Goal: Task Accomplishment & Management: Manage account settings

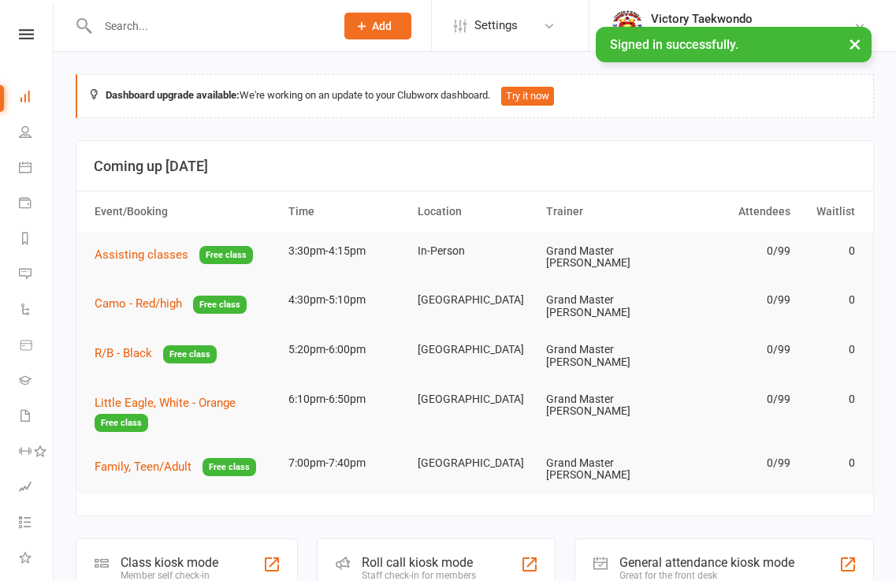
click at [173, 26] on input "text" at bounding box center [208, 26] width 231 height 22
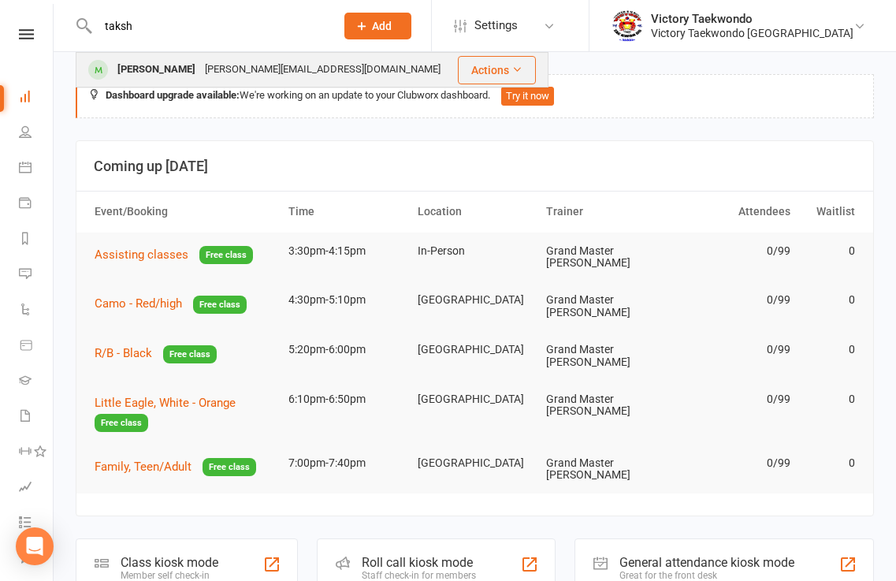
type input "taksh"
click at [172, 65] on div "[PERSON_NAME]" at bounding box center [156, 69] width 87 height 23
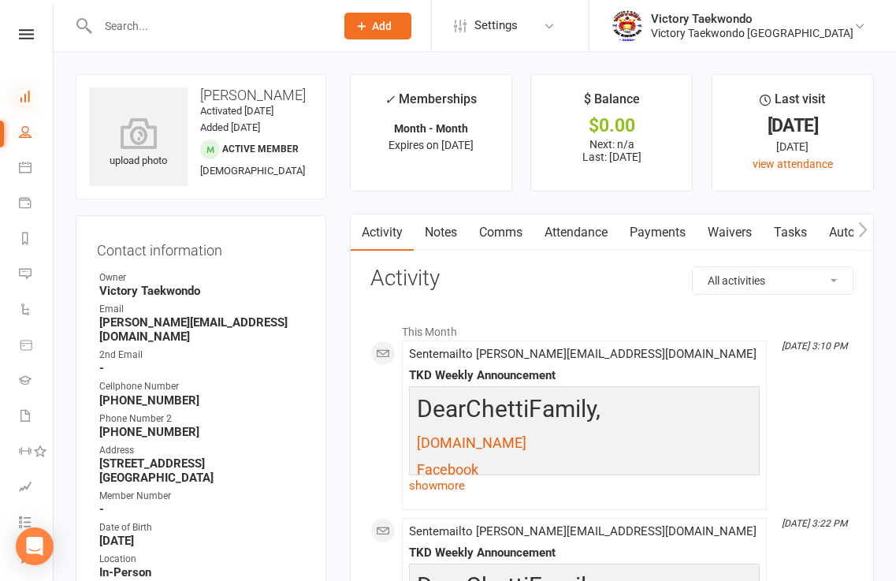
click at [27, 94] on icon at bounding box center [25, 96] width 13 height 13
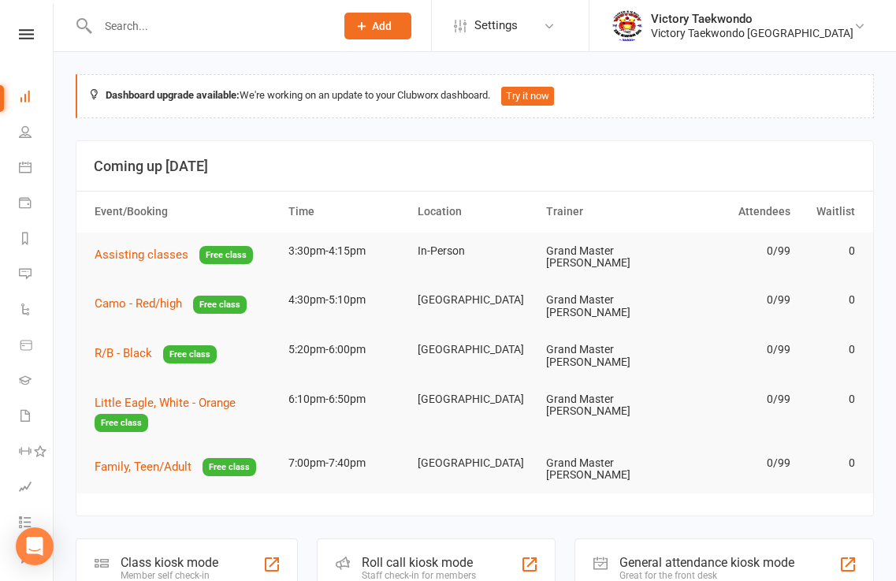
click at [199, 31] on input "text" at bounding box center [208, 26] width 231 height 22
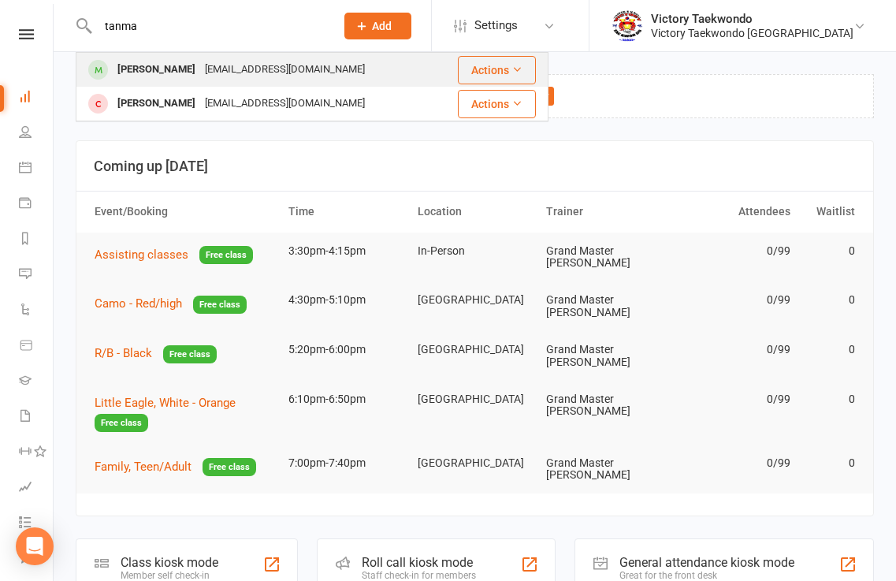
type input "tanma"
click at [161, 69] on div "[PERSON_NAME]" at bounding box center [156, 69] width 87 height 23
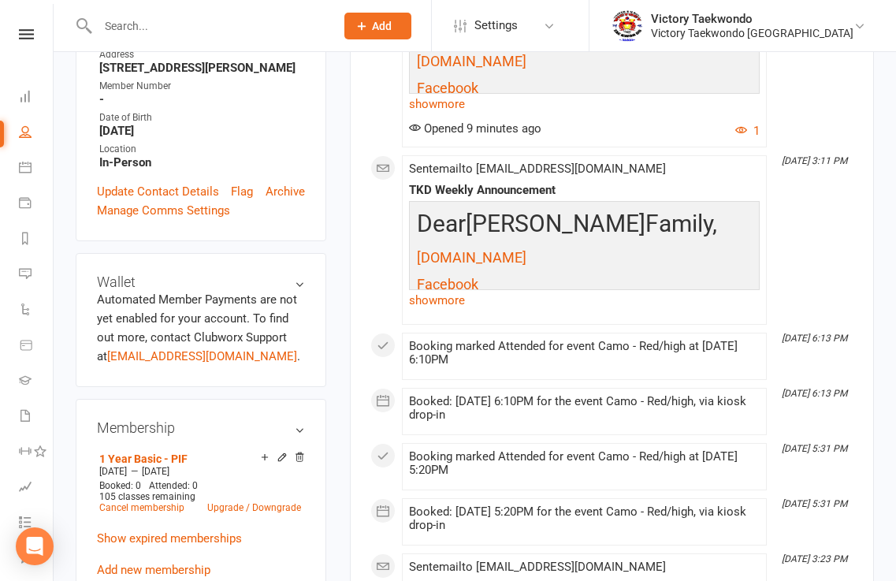
scroll to position [236, 0]
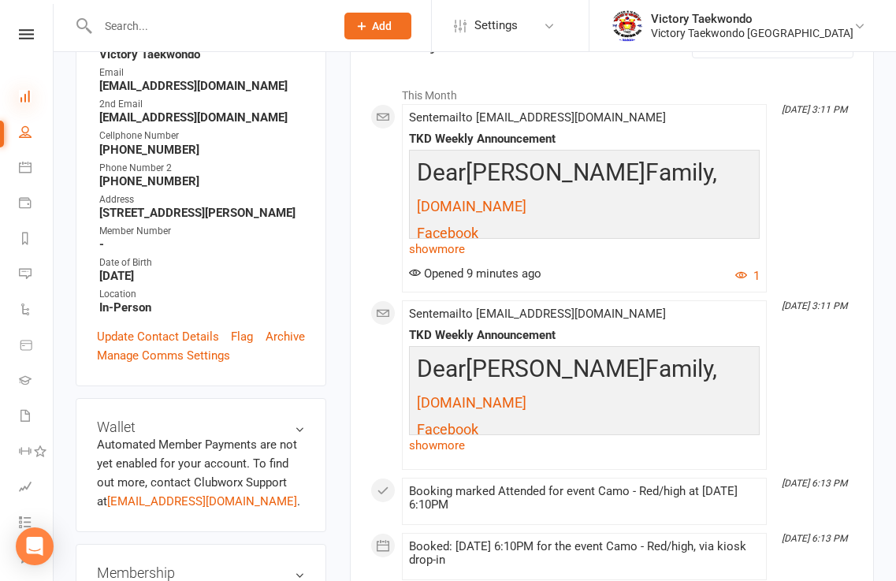
click at [24, 95] on icon at bounding box center [25, 96] width 13 height 13
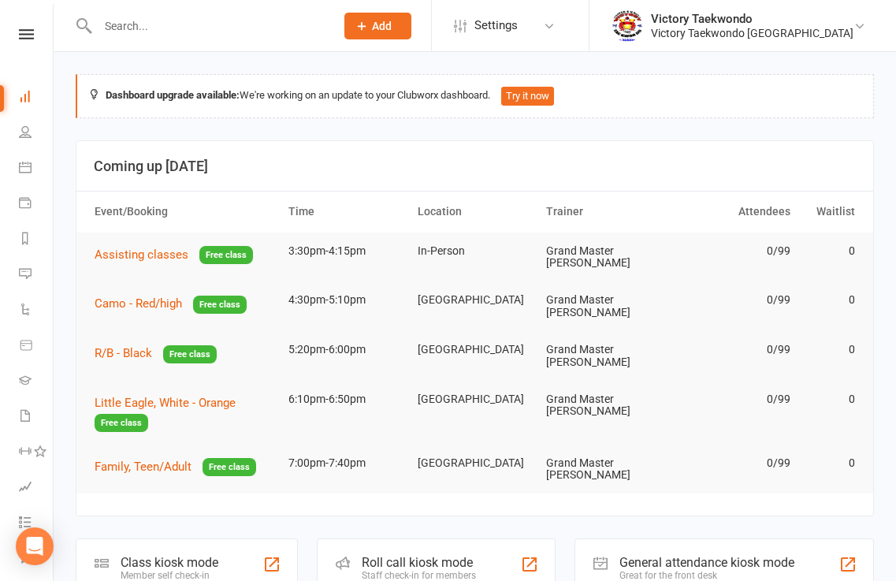
click at [236, 32] on input "text" at bounding box center [208, 26] width 231 height 22
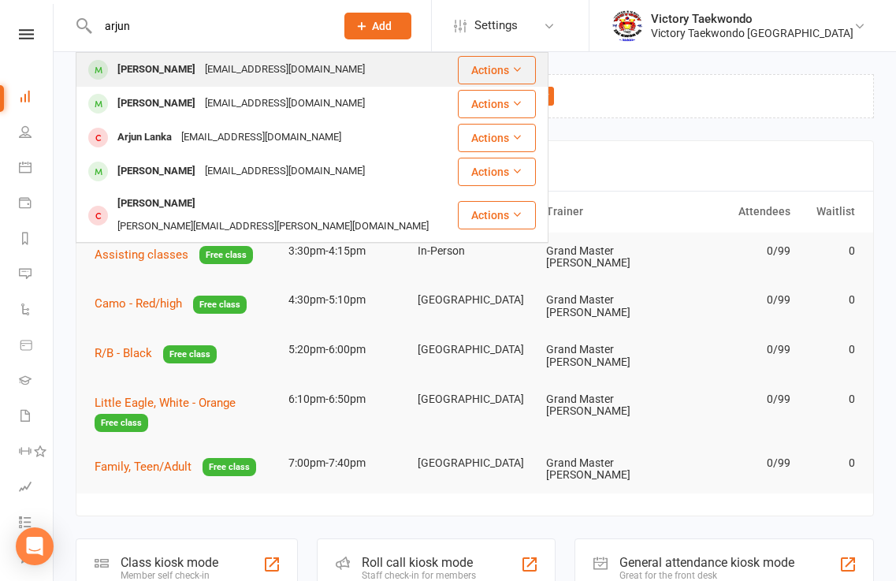
type input "arjun"
click at [162, 70] on div "[PERSON_NAME]" at bounding box center [156, 69] width 87 height 23
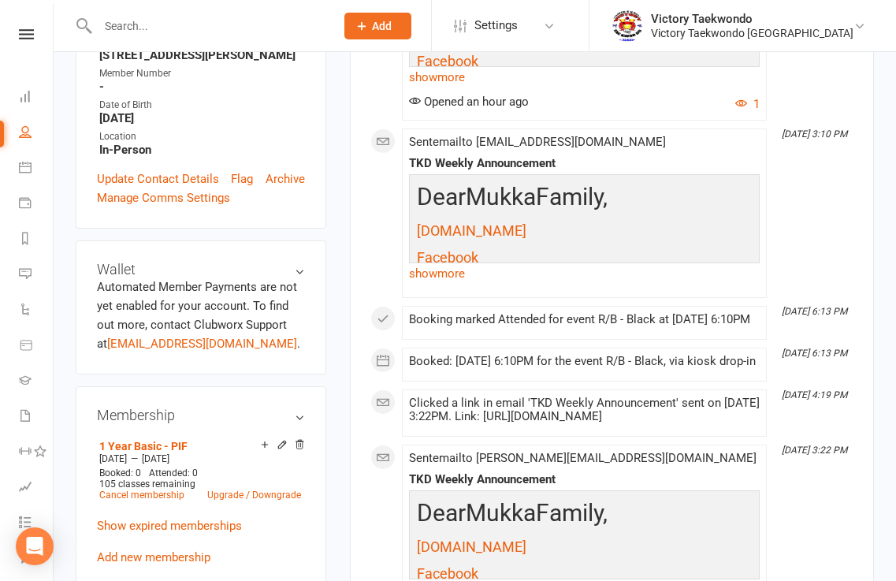
scroll to position [551, 0]
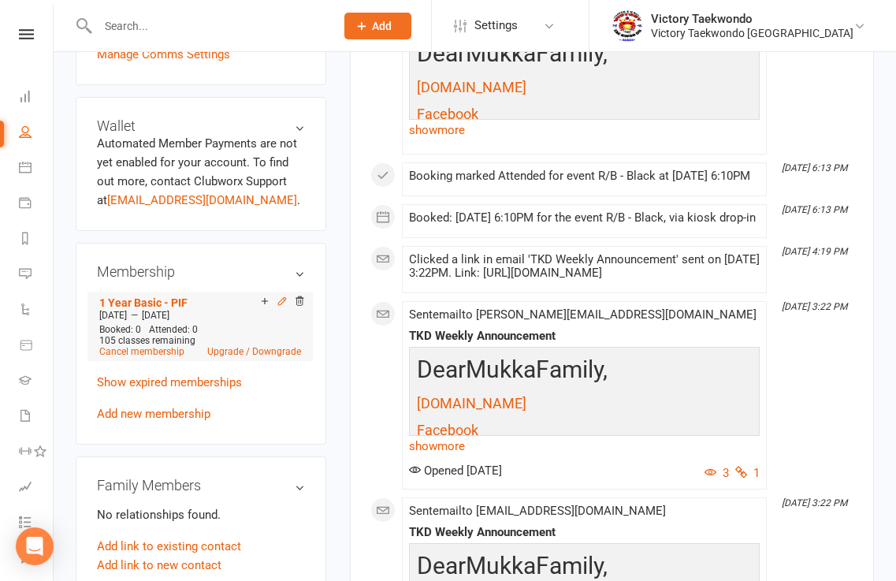
click at [278, 304] on icon at bounding box center [281, 300] width 7 height 7
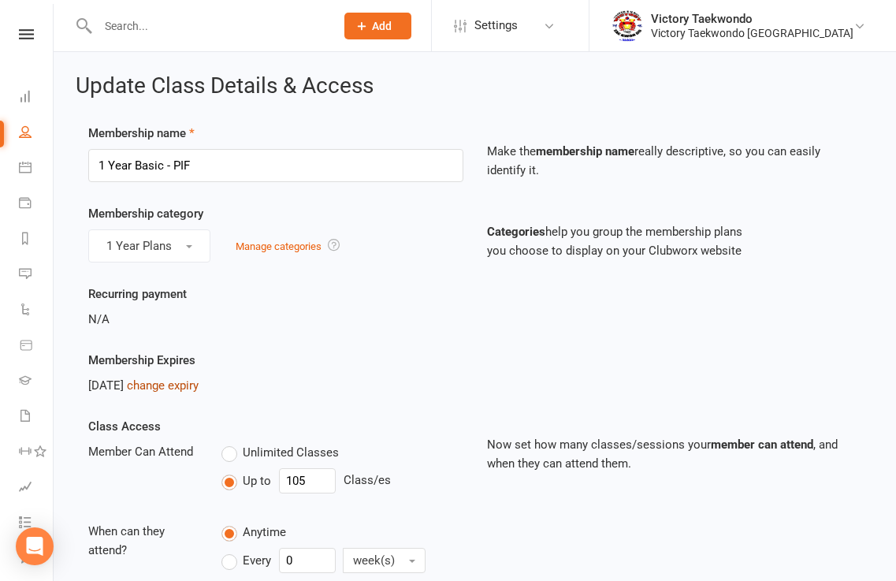
click at [199, 390] on link "change expiry" at bounding box center [163, 385] width 72 height 14
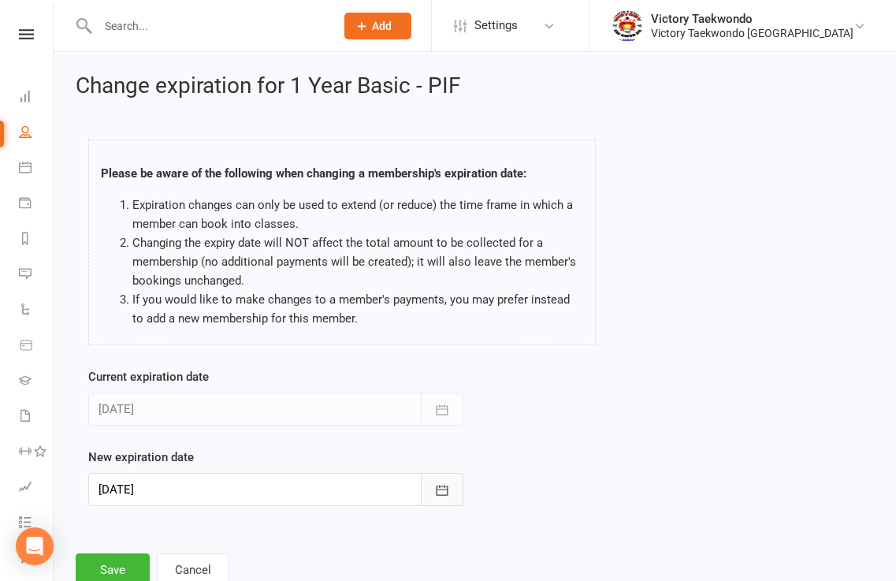
click at [439, 492] on icon "button" at bounding box center [442, 490] width 16 height 16
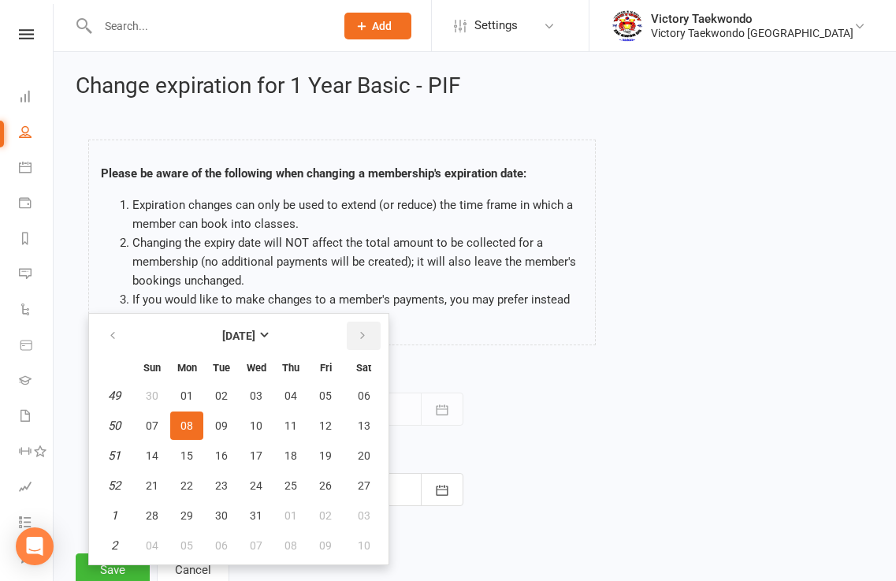
click at [359, 333] on icon "button" at bounding box center [362, 335] width 11 height 13
click at [360, 333] on icon "button" at bounding box center [362, 335] width 11 height 13
click at [185, 417] on button "09" at bounding box center [186, 425] width 33 height 28
type input "[DATE]"
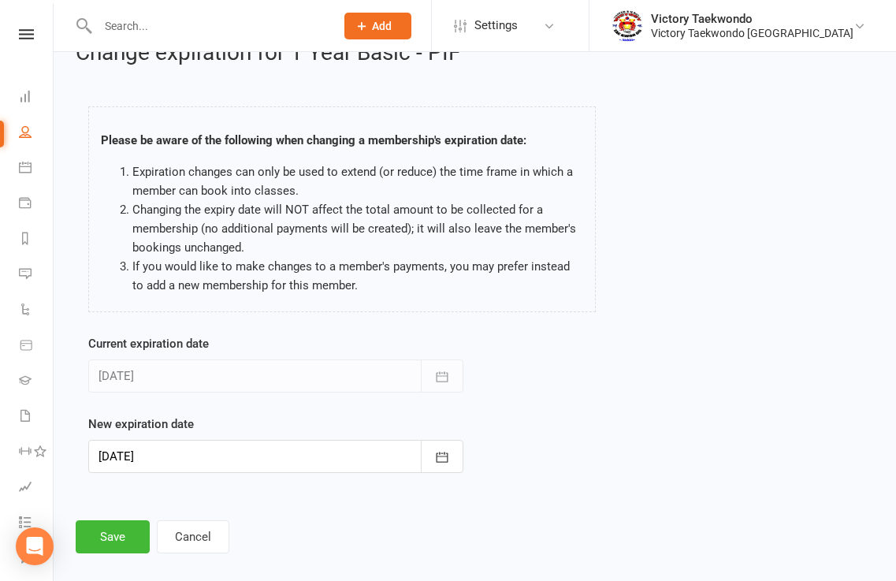
scroll to position [50, 0]
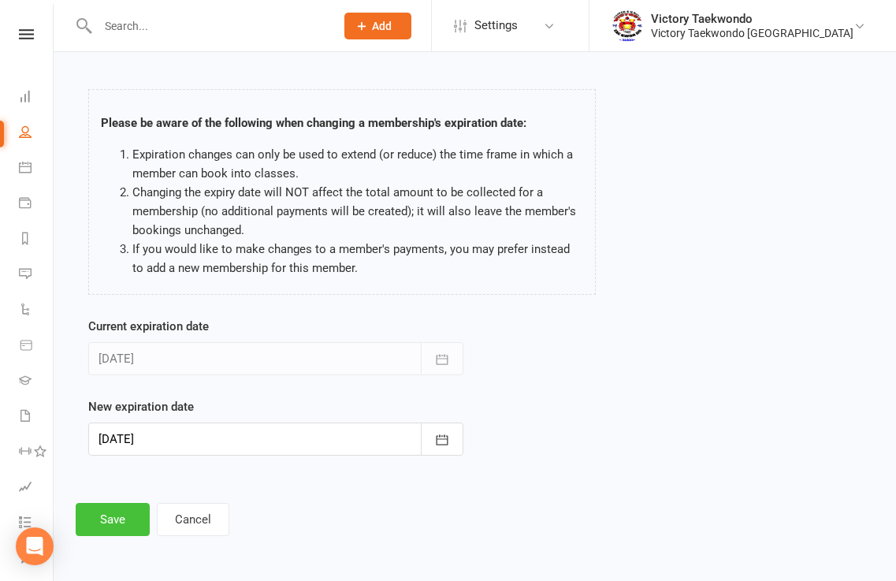
click at [118, 512] on button "Save" at bounding box center [113, 519] width 74 height 33
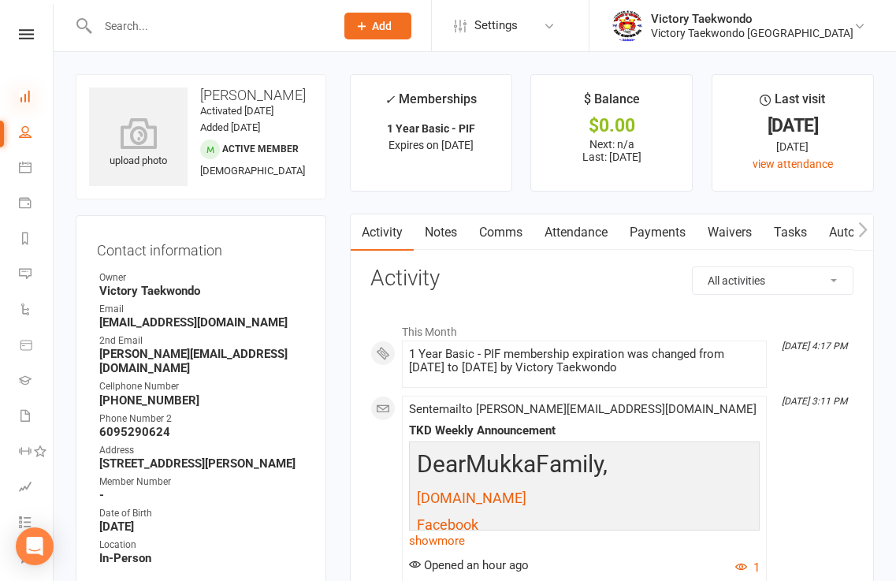
click at [23, 92] on icon at bounding box center [25, 96] width 13 height 13
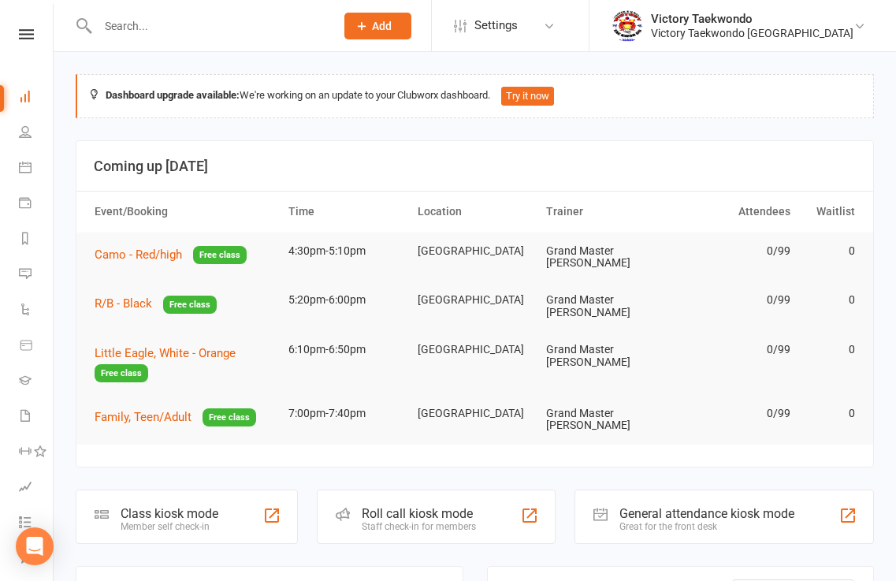
click at [176, 506] on div "Class kiosk mode" at bounding box center [170, 513] width 98 height 15
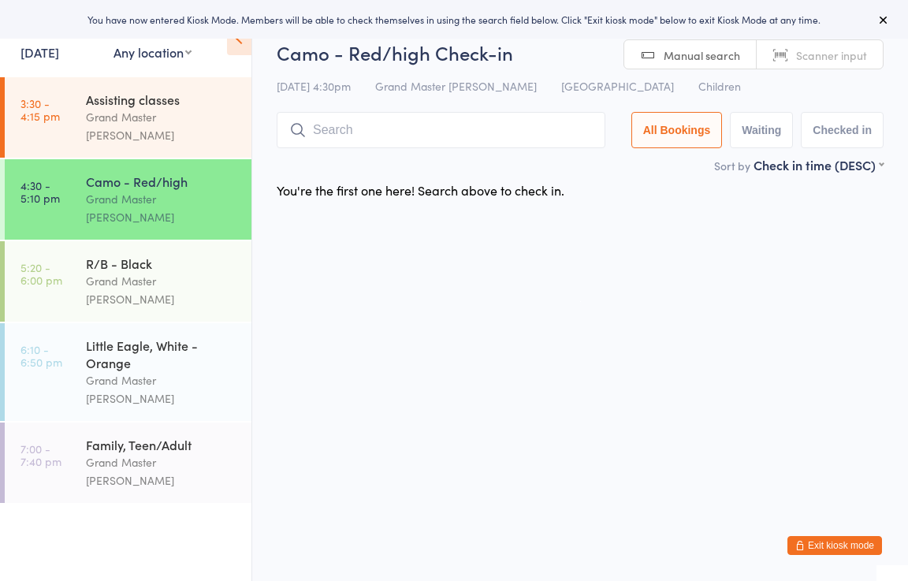
click at [41, 50] on link "[DATE]" at bounding box center [39, 51] width 39 height 17
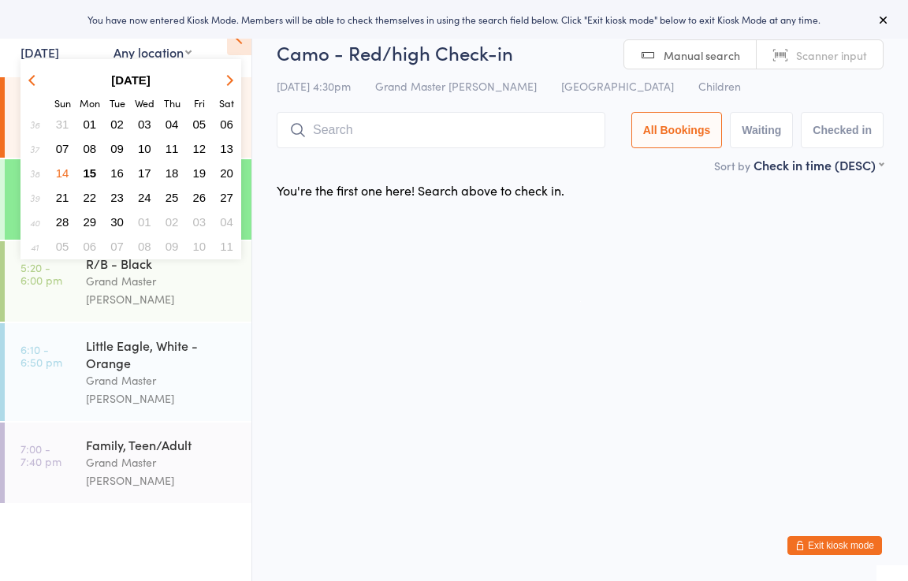
click at [228, 146] on span "13" at bounding box center [226, 148] width 13 height 13
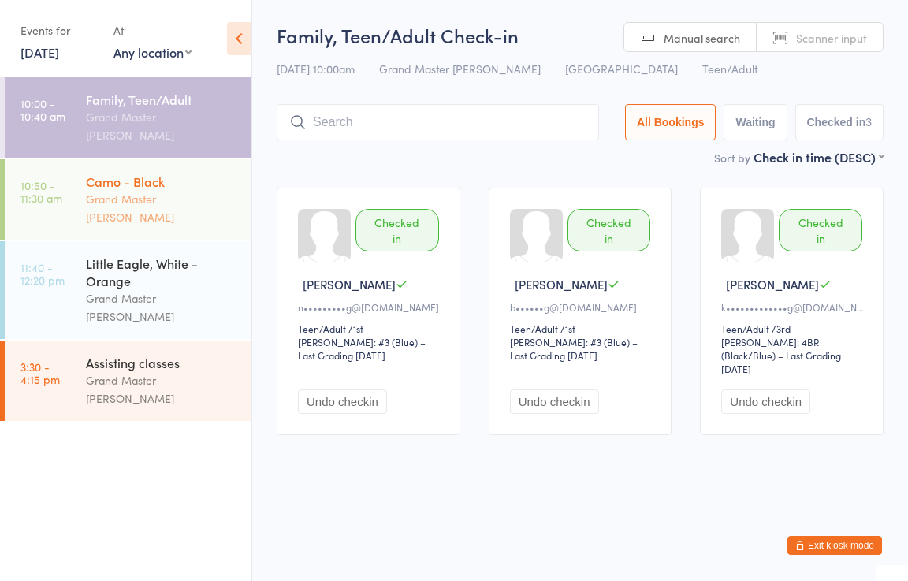
click at [162, 190] on div "Grand Master [PERSON_NAME]" at bounding box center [162, 208] width 152 height 36
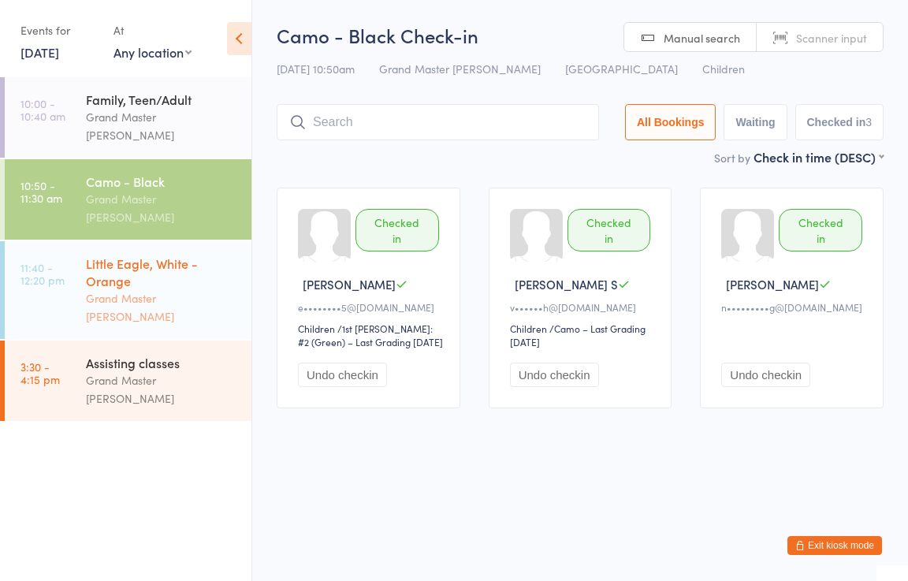
click at [112, 254] on div "Little Eagle, White - Orange" at bounding box center [162, 271] width 152 height 35
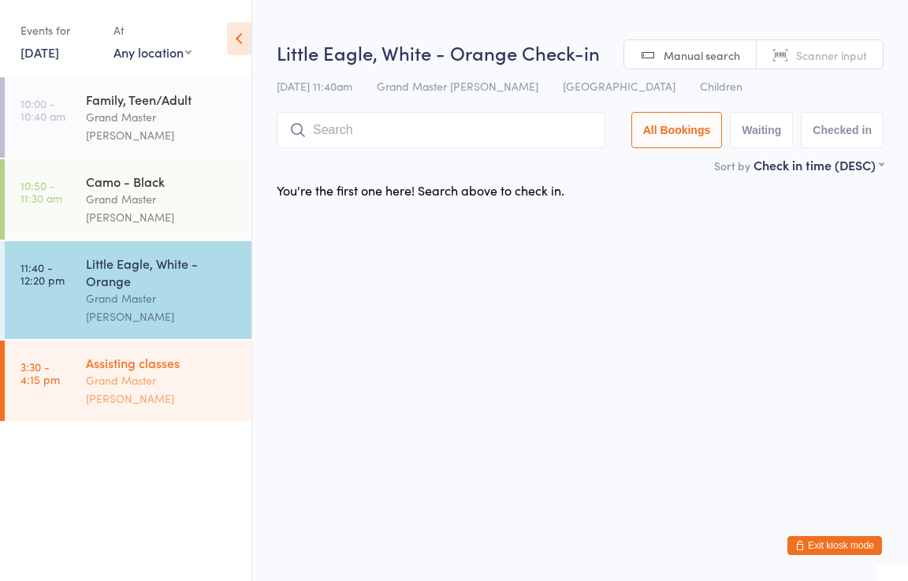
click at [141, 371] on div "Grand Master [PERSON_NAME]" at bounding box center [162, 389] width 152 height 36
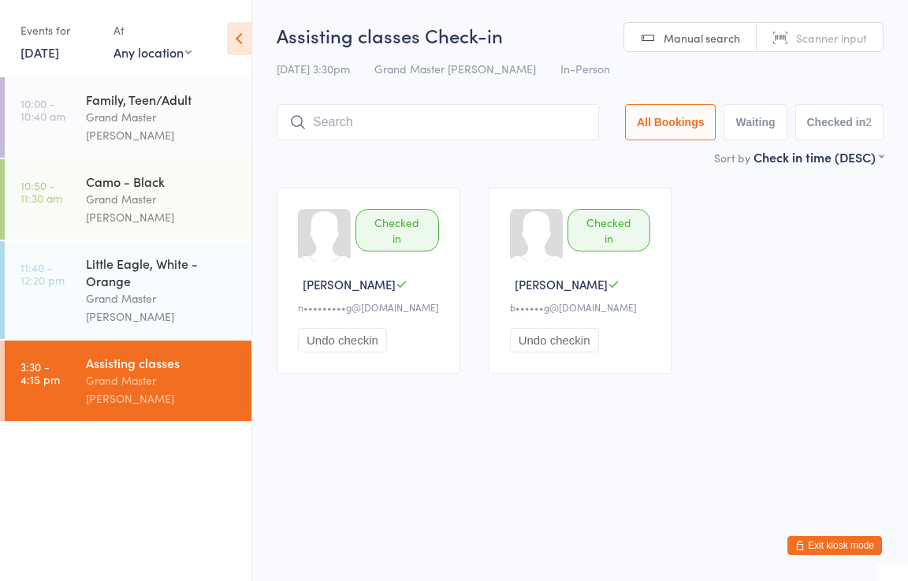
click at [50, 45] on link "13 Sep, 2025" at bounding box center [39, 51] width 39 height 17
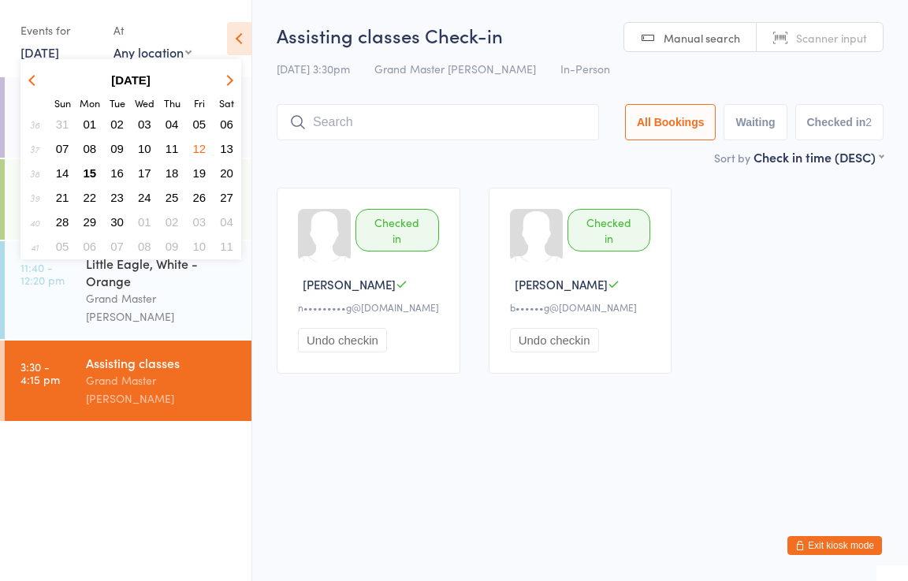
click at [88, 173] on span "15" at bounding box center [90, 172] width 13 height 13
